Goal: Task Accomplishment & Management: Manage account settings

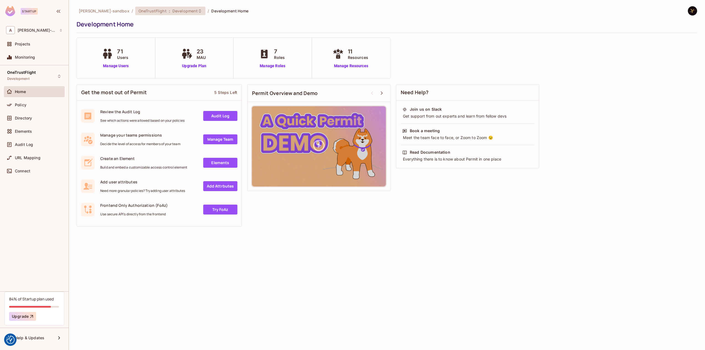
click at [179, 12] on span "Development" at bounding box center [184, 10] width 25 height 5
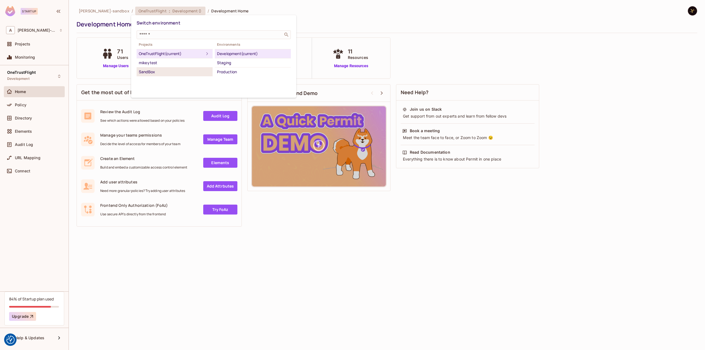
click at [154, 71] on div "SandBox" at bounding box center [175, 72] width 72 height 7
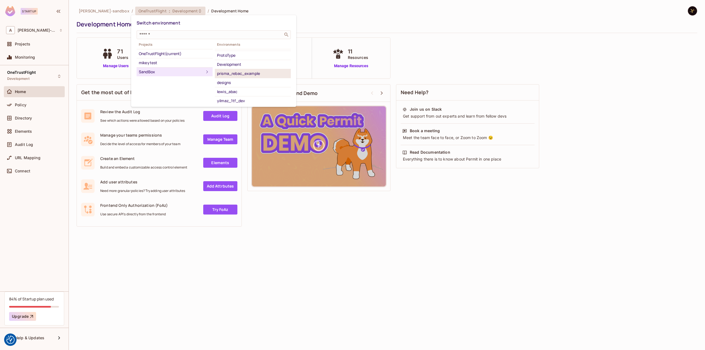
scroll to position [35, 0]
click at [247, 98] on div "yilmaz_1tf_dev" at bounding box center [253, 101] width 72 height 7
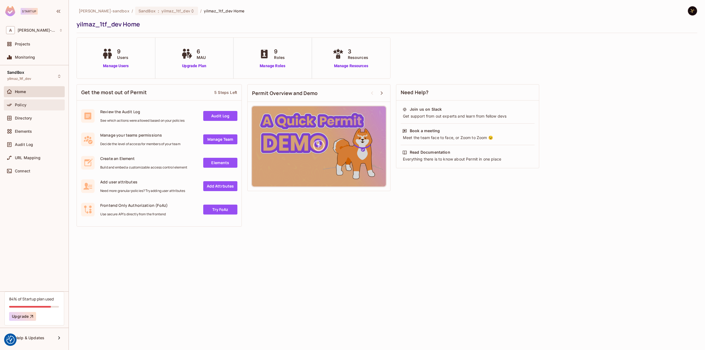
click at [21, 102] on div "Policy" at bounding box center [34, 105] width 56 height 7
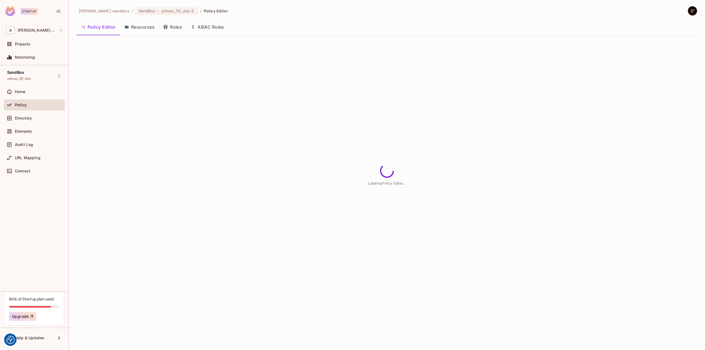
click at [210, 22] on button "ABAC Rules" at bounding box center [207, 27] width 42 height 14
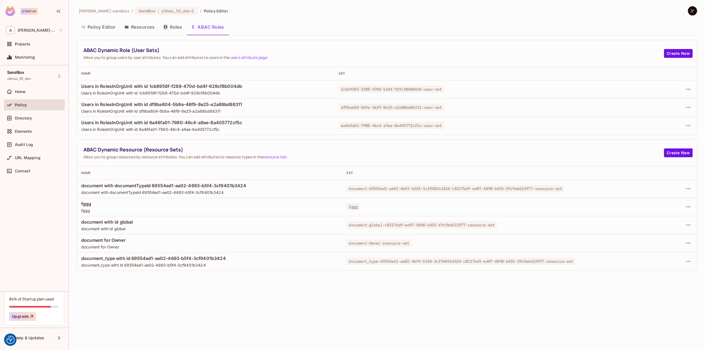
click at [99, 26] on button "Policy Editor" at bounding box center [99, 27] width 44 height 14
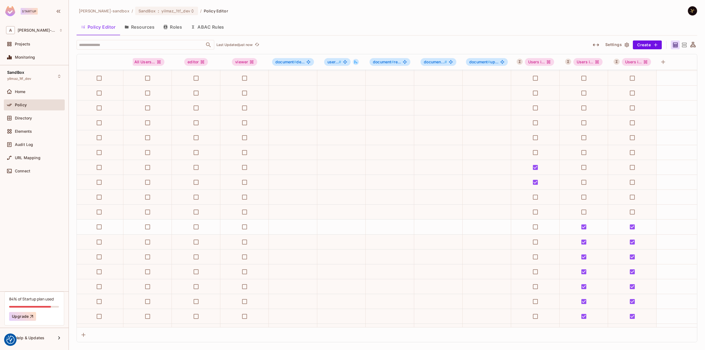
scroll to position [551, 83]
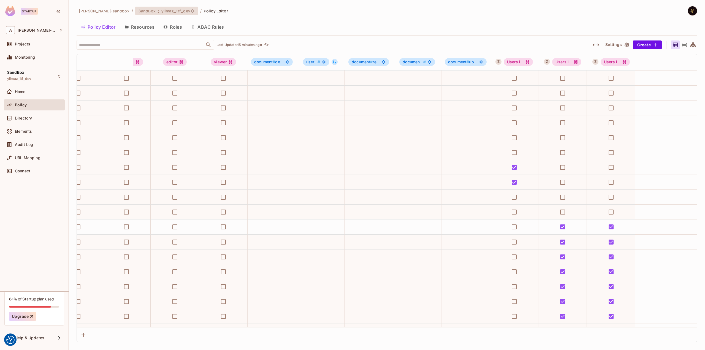
click at [183, 12] on span "yilmaz_1tf_dev" at bounding box center [175, 10] width 29 height 5
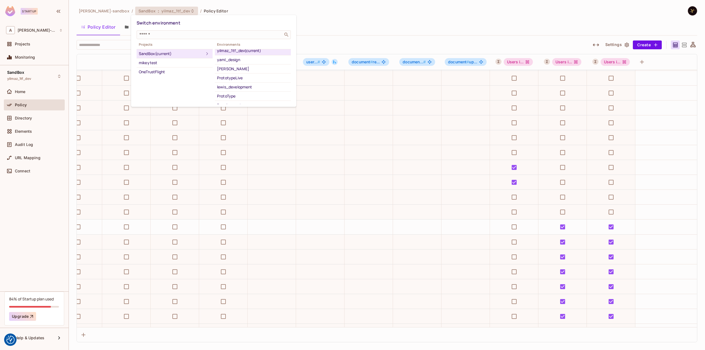
scroll to position [0, 0]
click at [254, 69] on div "[PERSON_NAME]" at bounding box center [253, 72] width 72 height 7
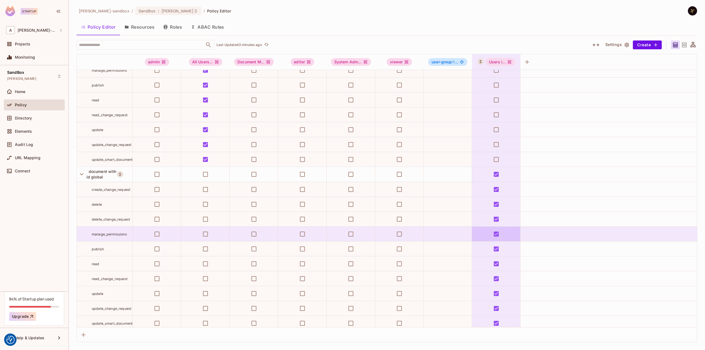
scroll to position [607, 0]
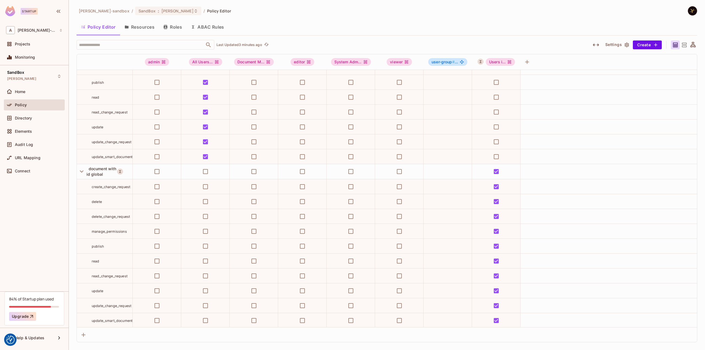
click at [213, 26] on button "ABAC Rules" at bounding box center [207, 27] width 42 height 14
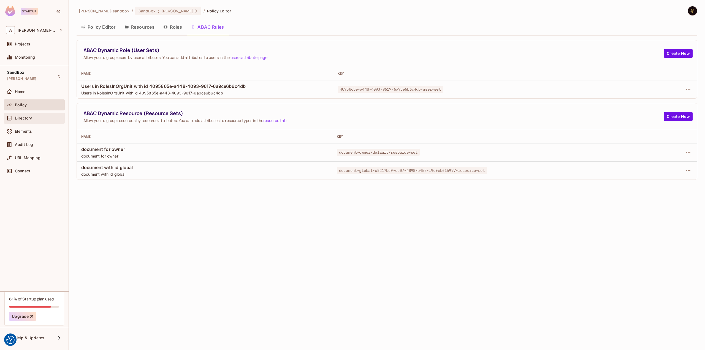
click at [28, 118] on span "Directory" at bounding box center [23, 118] width 17 height 4
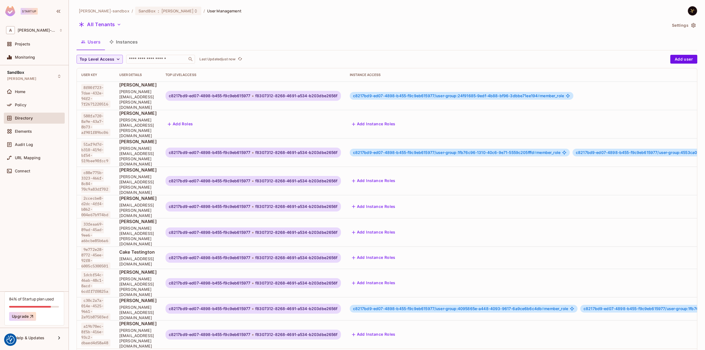
click at [121, 40] on button "Instances" at bounding box center [123, 42] width 37 height 14
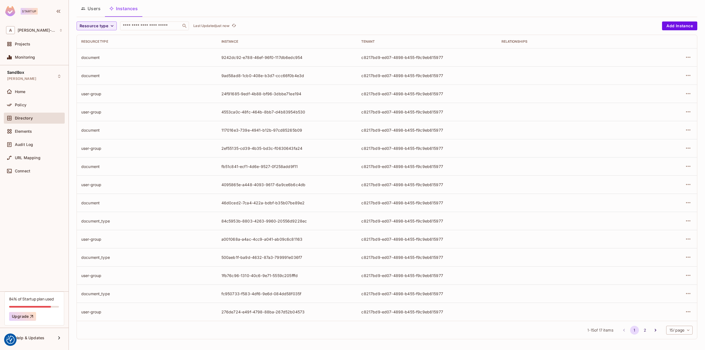
scroll to position [34, 0]
drag, startPoint x: 636, startPoint y: 326, endPoint x: 638, endPoint y: 327, distance: 2.8
click at [641, 326] on button "2" at bounding box center [645, 329] width 9 height 9
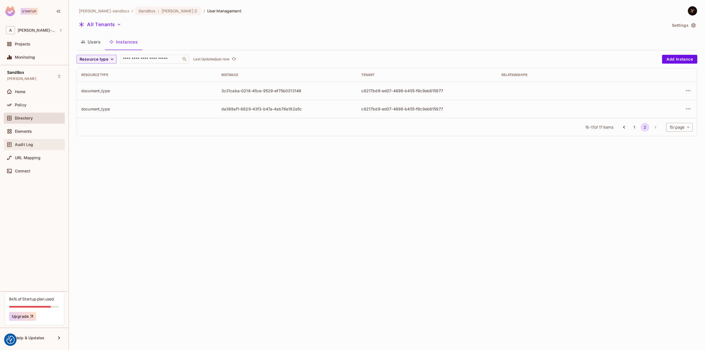
click at [29, 145] on span "Audit Log" at bounding box center [24, 144] width 18 height 4
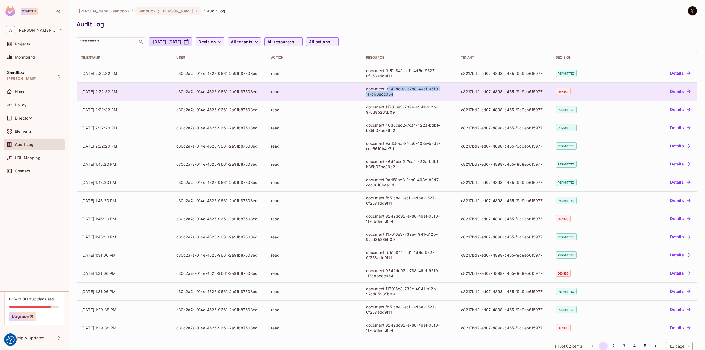
drag, startPoint x: 386, startPoint y: 87, endPoint x: 389, endPoint y: 95, distance: 8.6
click at [389, 95] on div "document:9242dc92-e788-46ef-96f0-117db6edc954" at bounding box center [409, 91] width 86 height 10
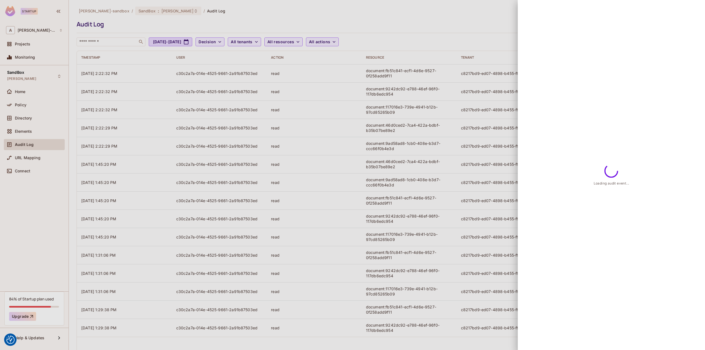
click at [391, 94] on div at bounding box center [352, 175] width 705 height 350
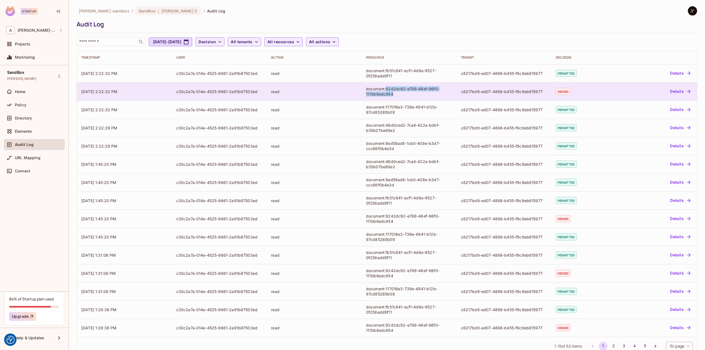
drag, startPoint x: 391, startPoint y: 94, endPoint x: 385, endPoint y: 88, distance: 9.3
click at [385, 88] on div "document:9242dc92-e788-46ef-96f0-117db6edc954" at bounding box center [409, 91] width 86 height 10
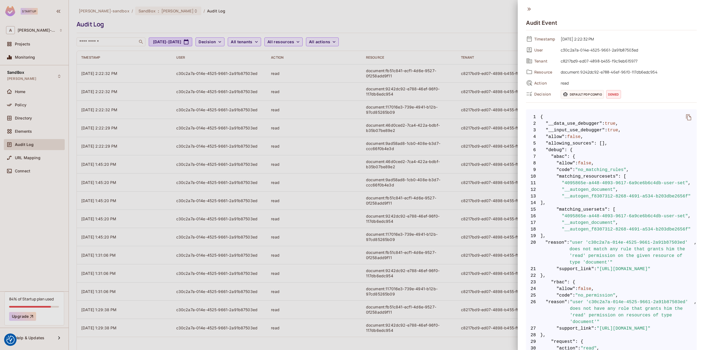
drag, startPoint x: 387, startPoint y: 88, endPoint x: 410, endPoint y: 31, distance: 61.2
click at [410, 31] on div at bounding box center [352, 175] width 705 height 350
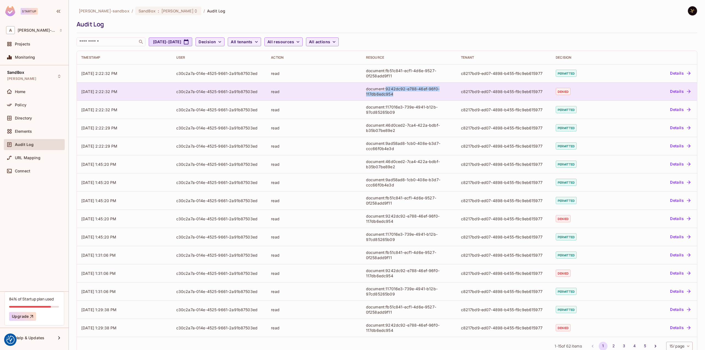
drag, startPoint x: 385, startPoint y: 88, endPoint x: 393, endPoint y: 93, distance: 8.7
click at [393, 93] on div "document:9242dc92-e788-46ef-96f0-117db6edc954" at bounding box center [409, 91] width 86 height 10
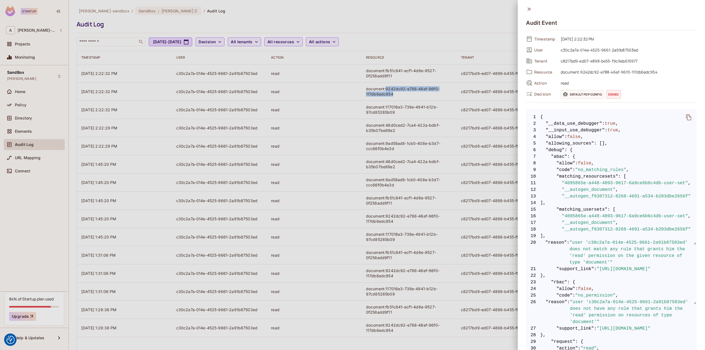
copy div "9242dc92-e788-46ef-96f0-117db6edc954"
click at [154, 21] on div at bounding box center [352, 175] width 705 height 350
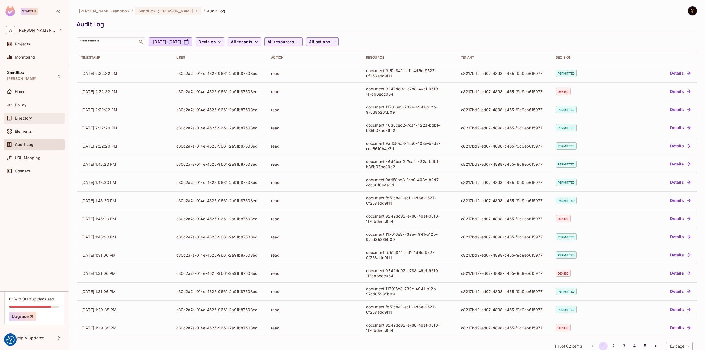
click at [30, 115] on div "Directory" at bounding box center [34, 118] width 56 height 7
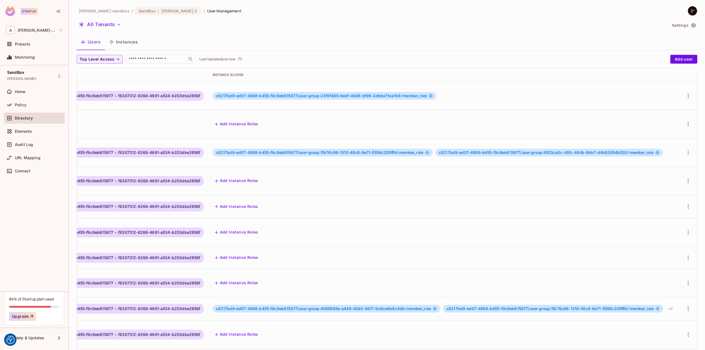
scroll to position [0, 167]
click at [688, 122] on icon "button" at bounding box center [688, 124] width 1 height 4
click at [652, 166] on span "Delete User" at bounding box center [659, 163] width 25 height 9
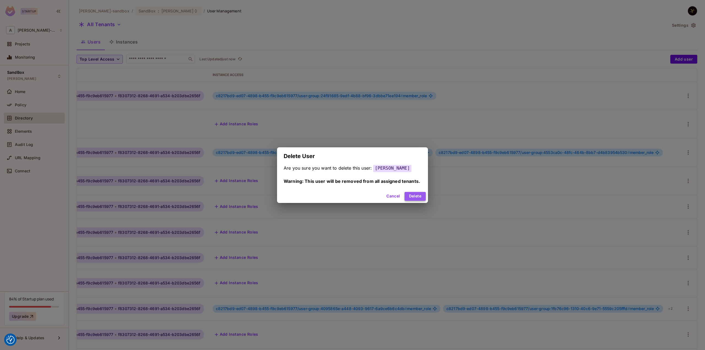
click at [410, 195] on button "Delete" at bounding box center [415, 196] width 21 height 9
